Goal: Task Accomplishment & Management: Manage account settings

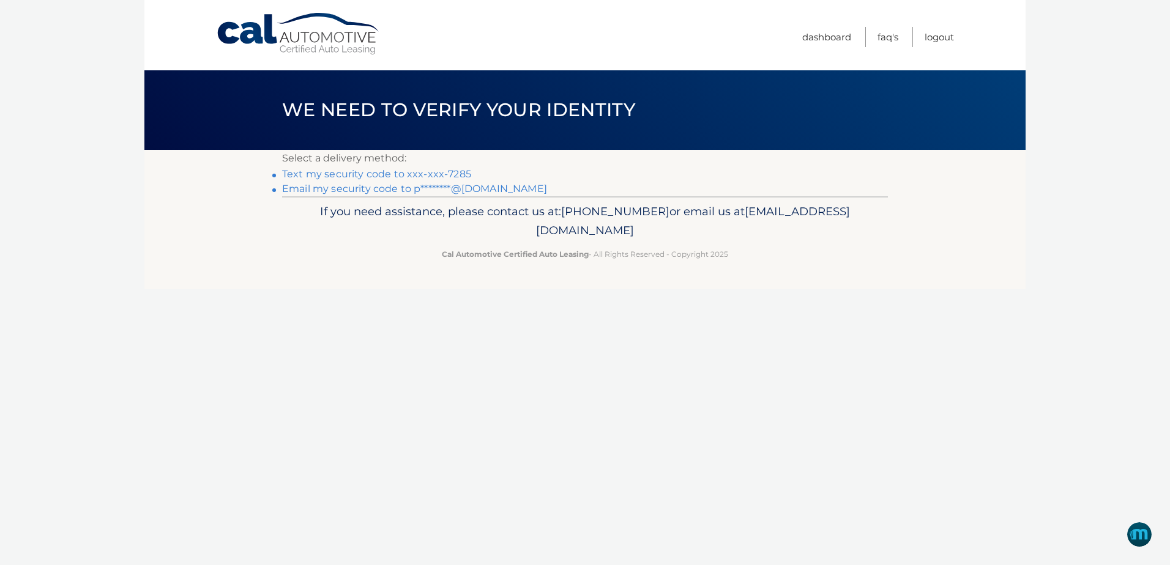
click at [444, 171] on link "Text my security code to xxx-xxx-7285" at bounding box center [376, 174] width 189 height 12
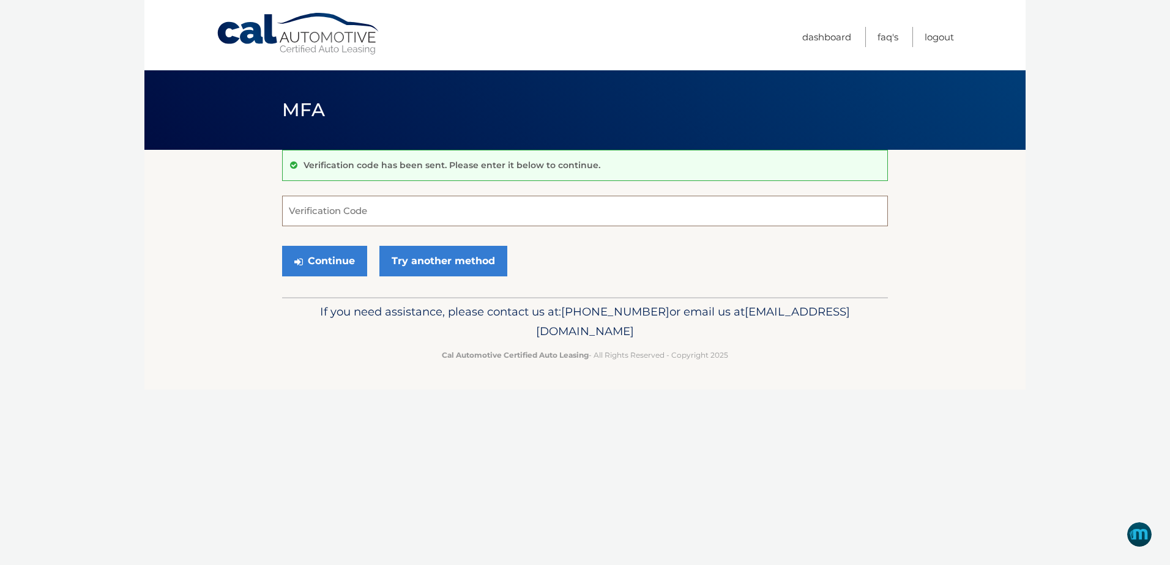
click at [444, 210] on input "Verification Code" at bounding box center [585, 211] width 606 height 31
type input "753719"
click at [332, 251] on button "Continue" at bounding box center [324, 261] width 85 height 31
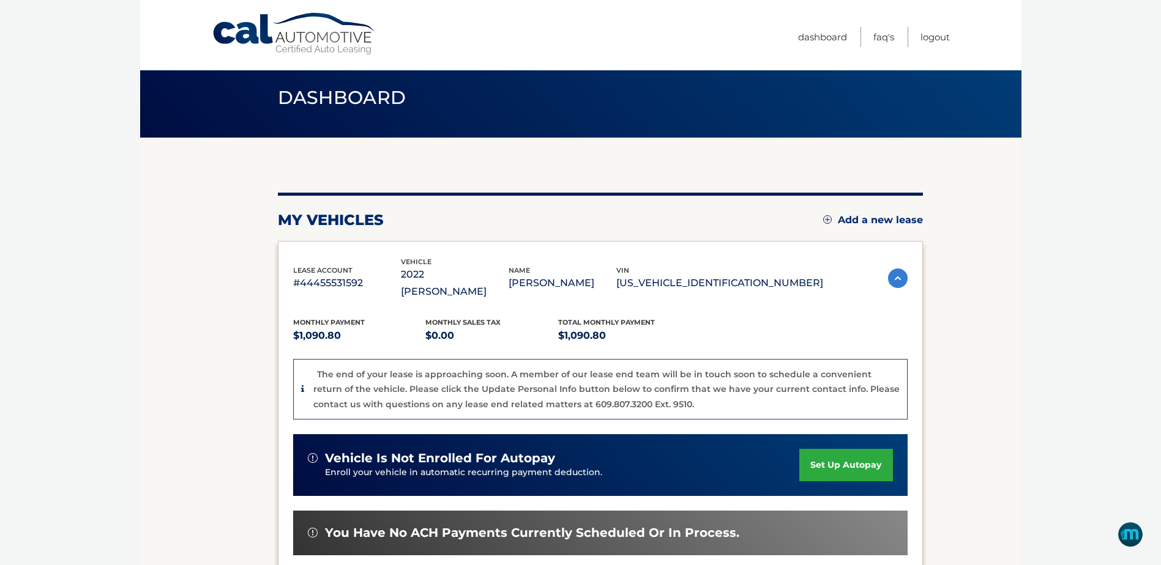
scroll to position [11, 0]
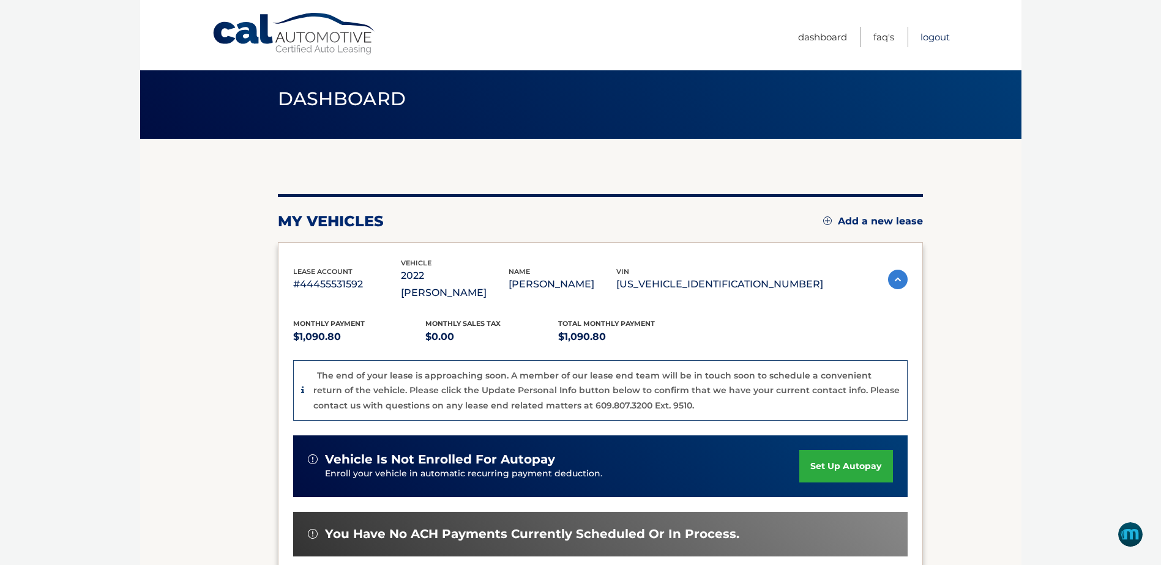
click at [933, 36] on link "Logout" at bounding box center [934, 37] width 29 height 20
